Goal: Navigation & Orientation: Find specific page/section

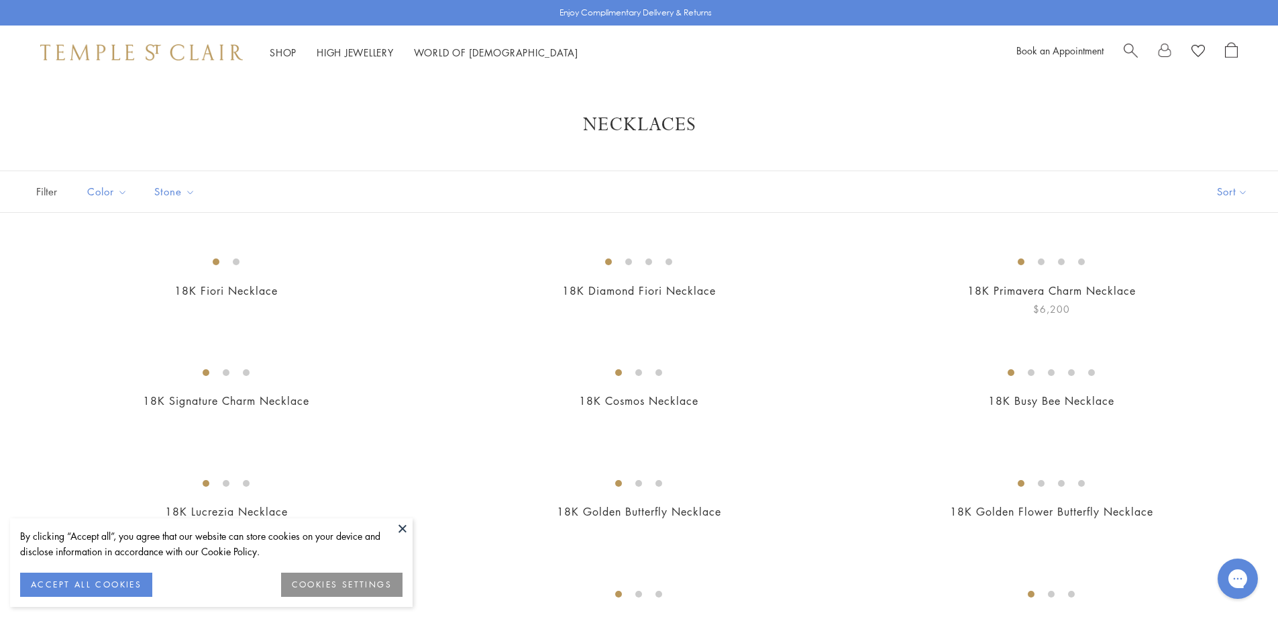
click at [0, 0] on img at bounding box center [0, 0] width 0 height 0
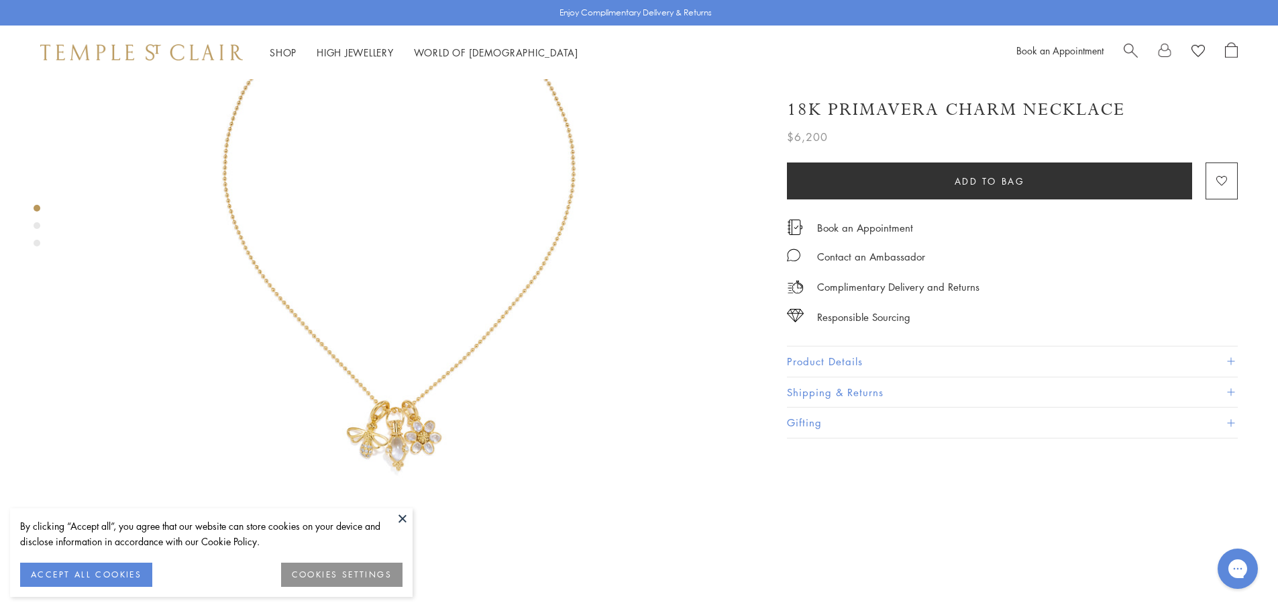
scroll to position [134, 0]
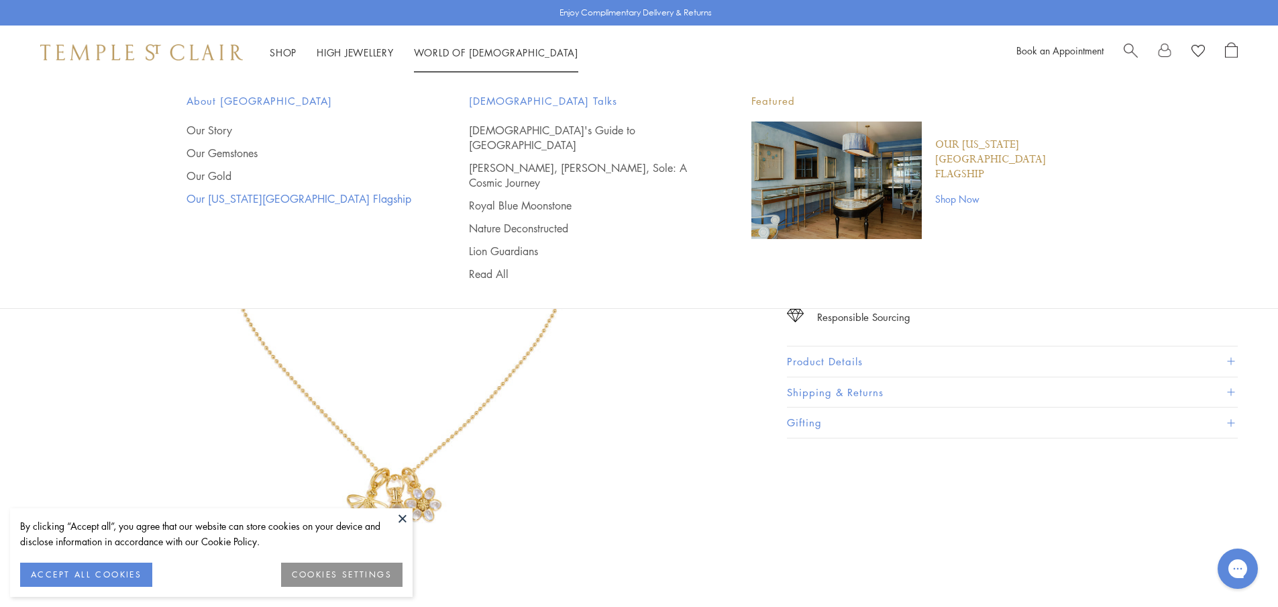
click at [249, 197] on link "Our [US_STATE][GEOGRAPHIC_DATA] Flagship" at bounding box center [301, 198] width 229 height 15
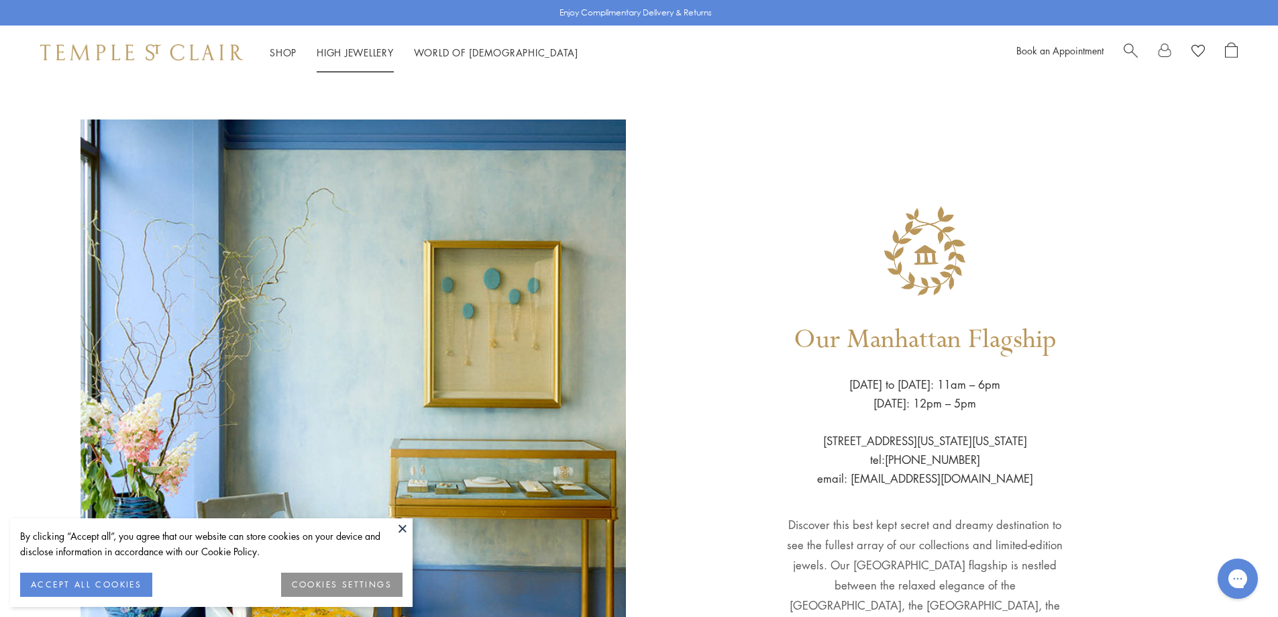
click at [342, 49] on link "High Jewellery High Jewellery" at bounding box center [355, 52] width 77 height 13
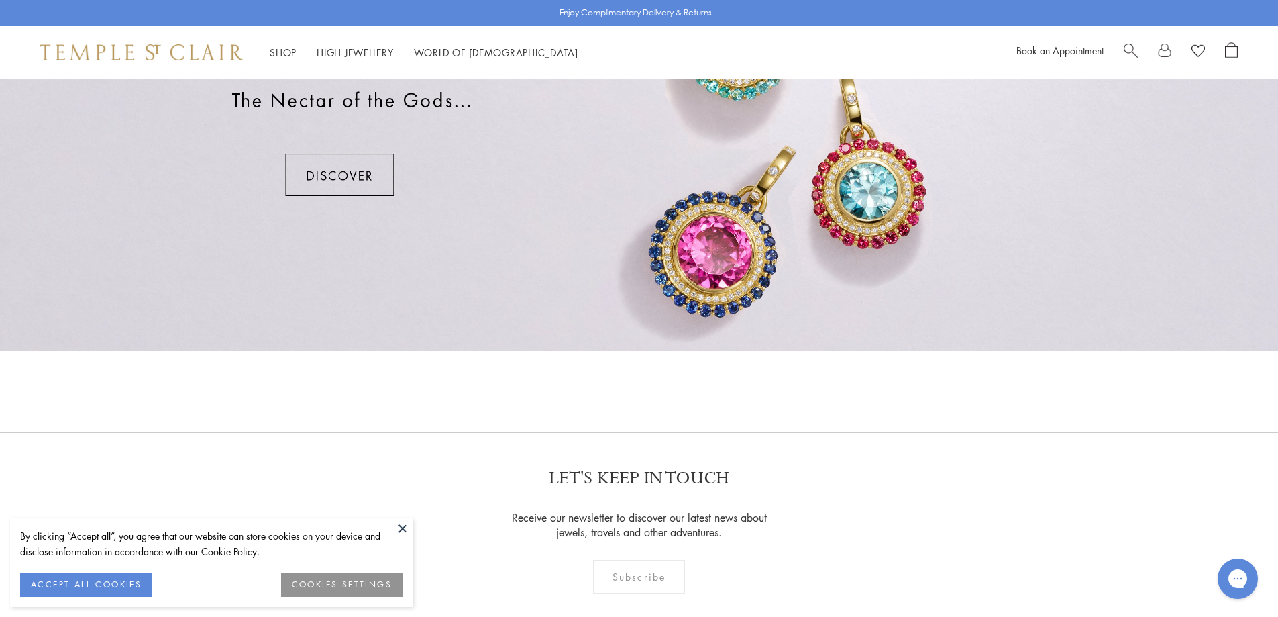
scroll to position [1141, 0]
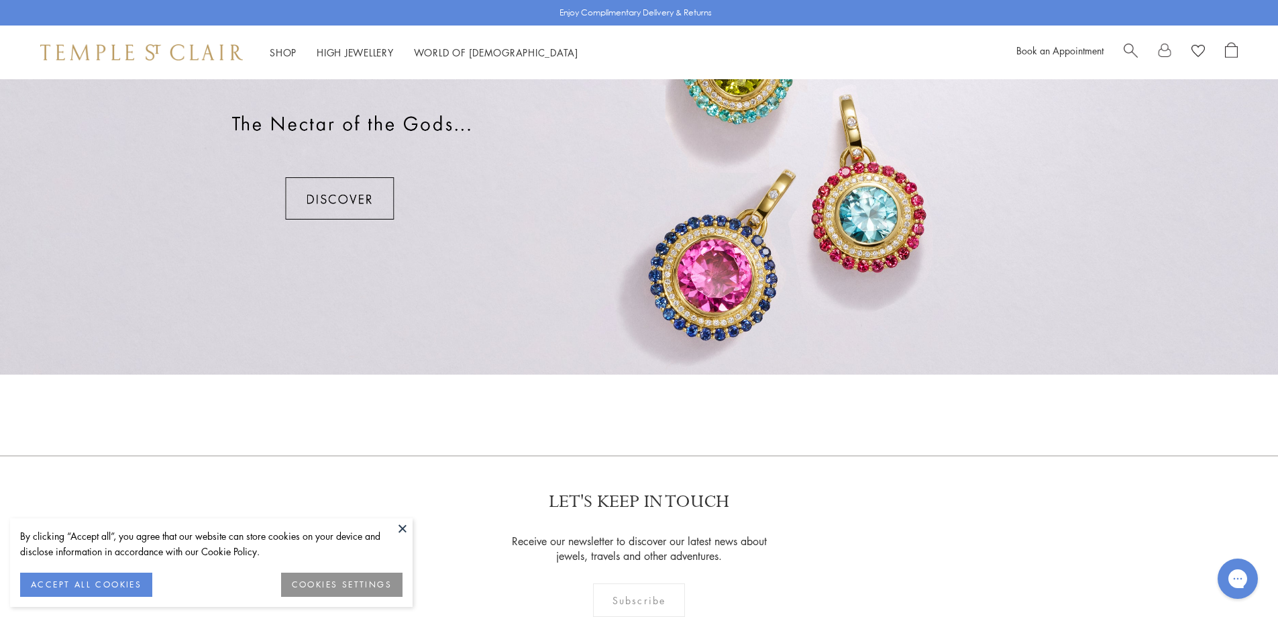
click at [368, 195] on div at bounding box center [639, 140] width 1278 height 470
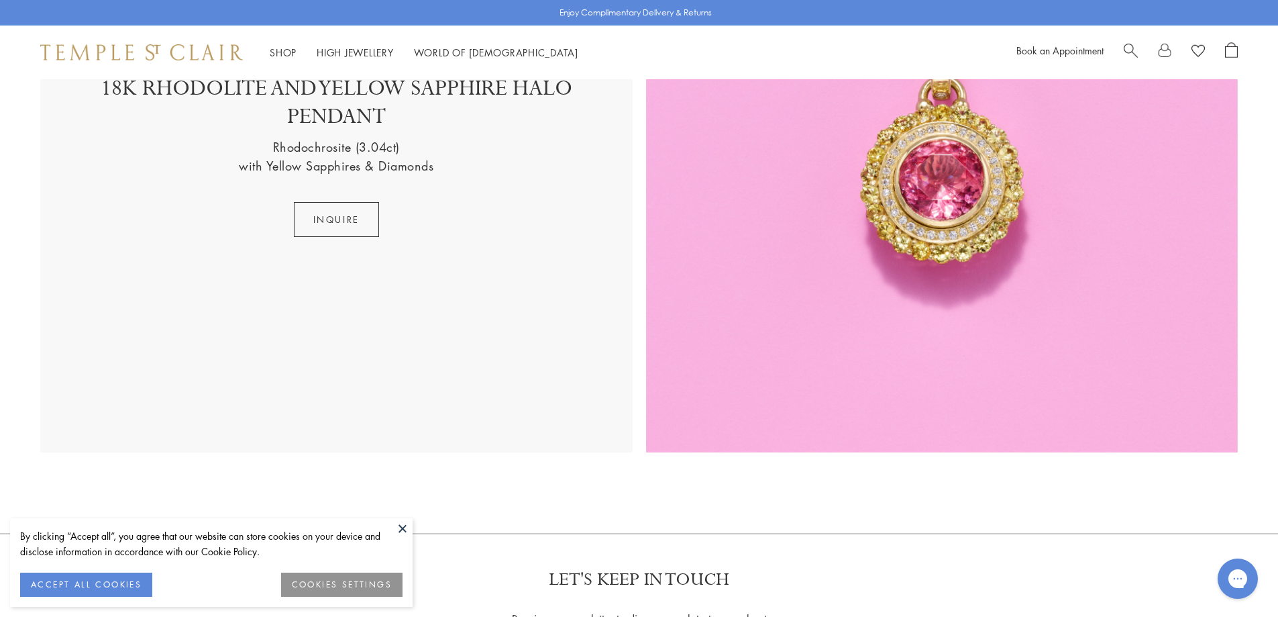
scroll to position [3020, 0]
